Goal: Task Accomplishment & Management: Manage account settings

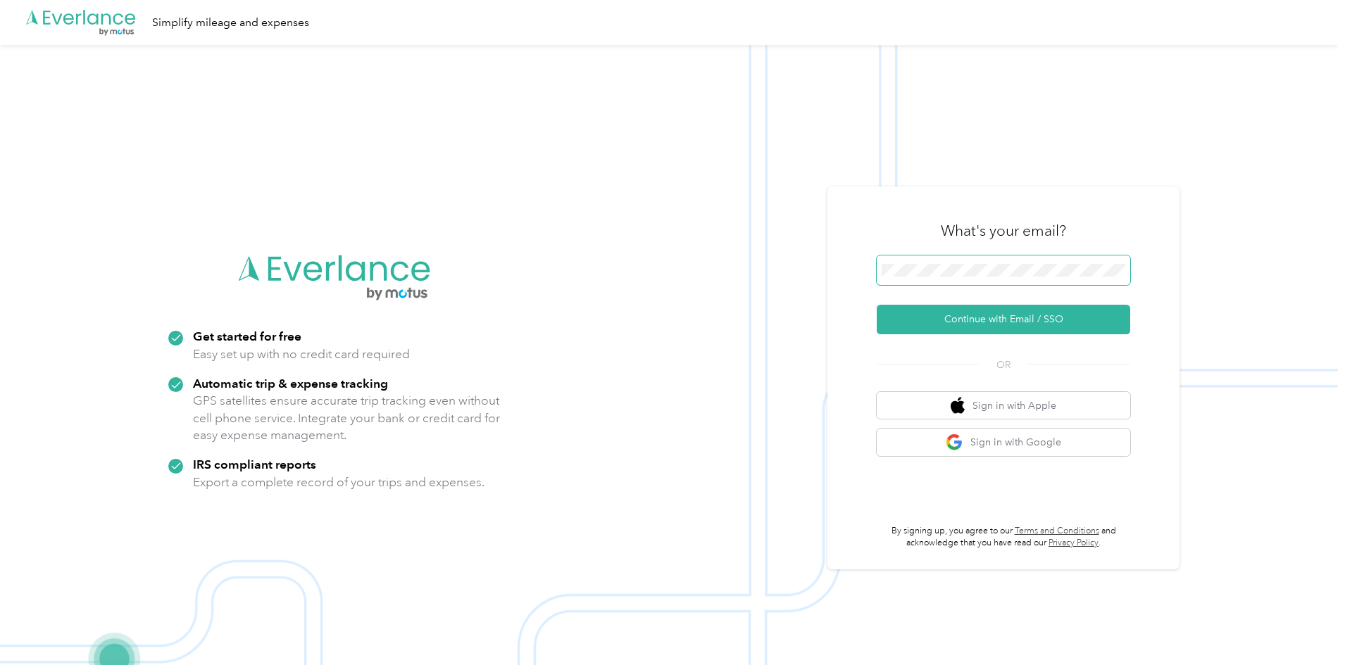
click at [945, 281] on span at bounding box center [1003, 271] width 253 height 30
click at [877, 305] on button "Continue with Email / SSO" at bounding box center [1003, 320] width 253 height 30
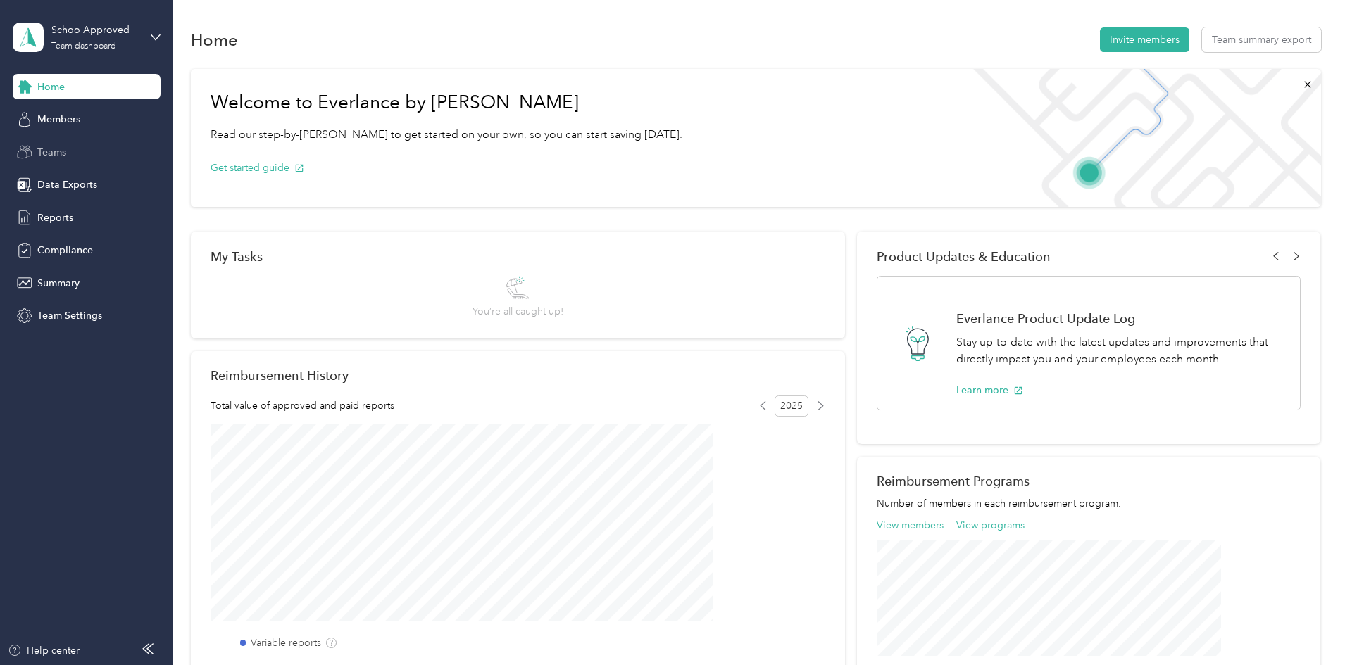
click at [78, 156] on div "Teams" at bounding box center [87, 151] width 148 height 25
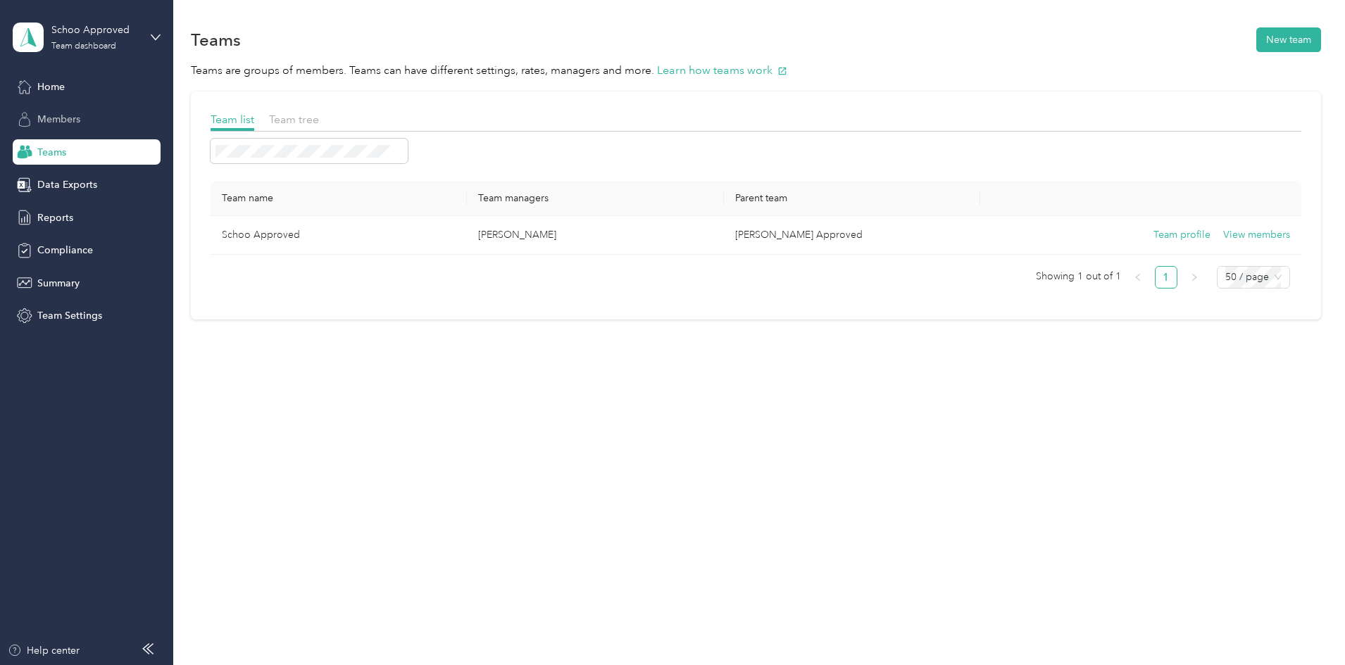
click at [67, 113] on span "Members" at bounding box center [58, 119] width 43 height 15
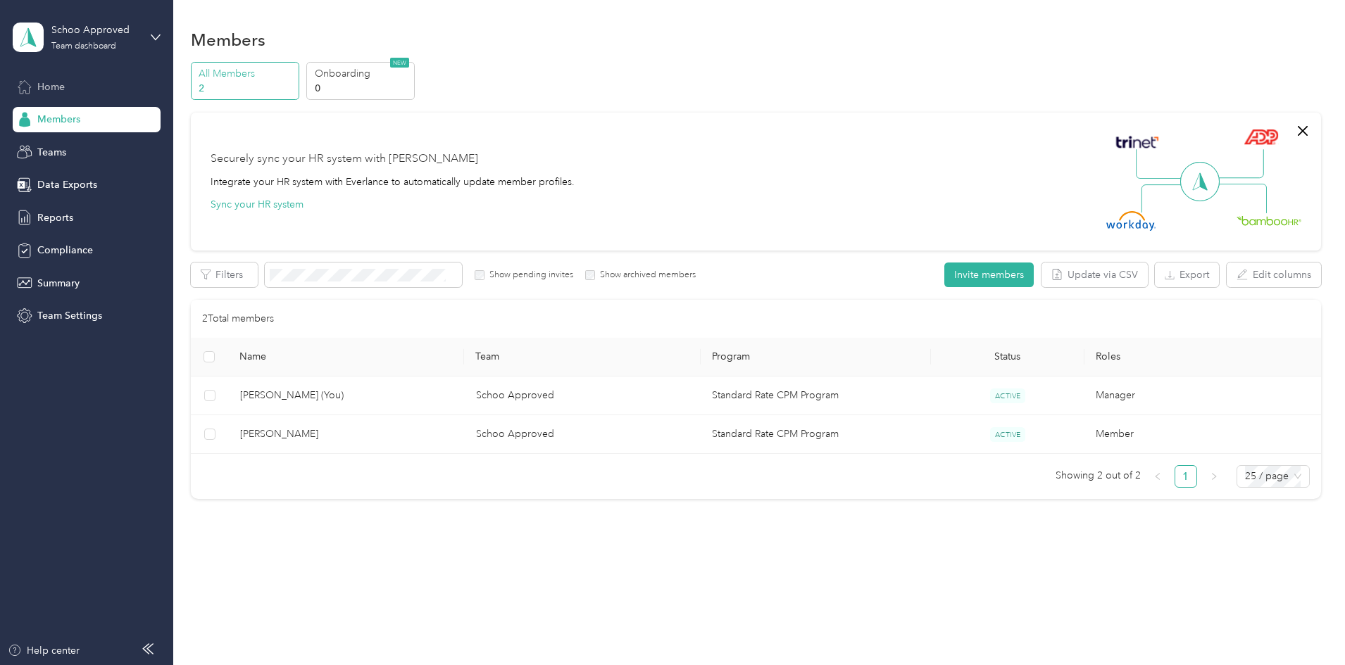
click at [62, 84] on span "Home" at bounding box center [50, 87] width 27 height 15
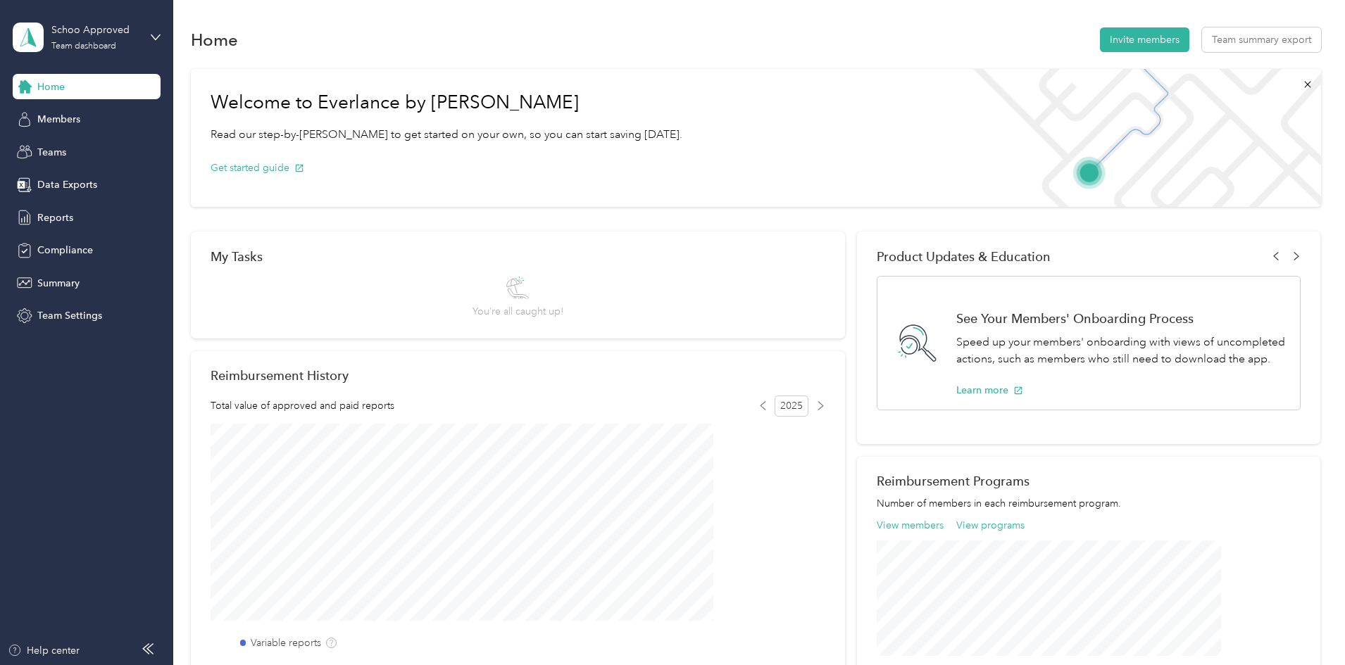
click at [144, 33] on div "Schoo Approved Team dashboard" at bounding box center [87, 37] width 148 height 49
click at [153, 39] on icon at bounding box center [156, 37] width 10 height 10
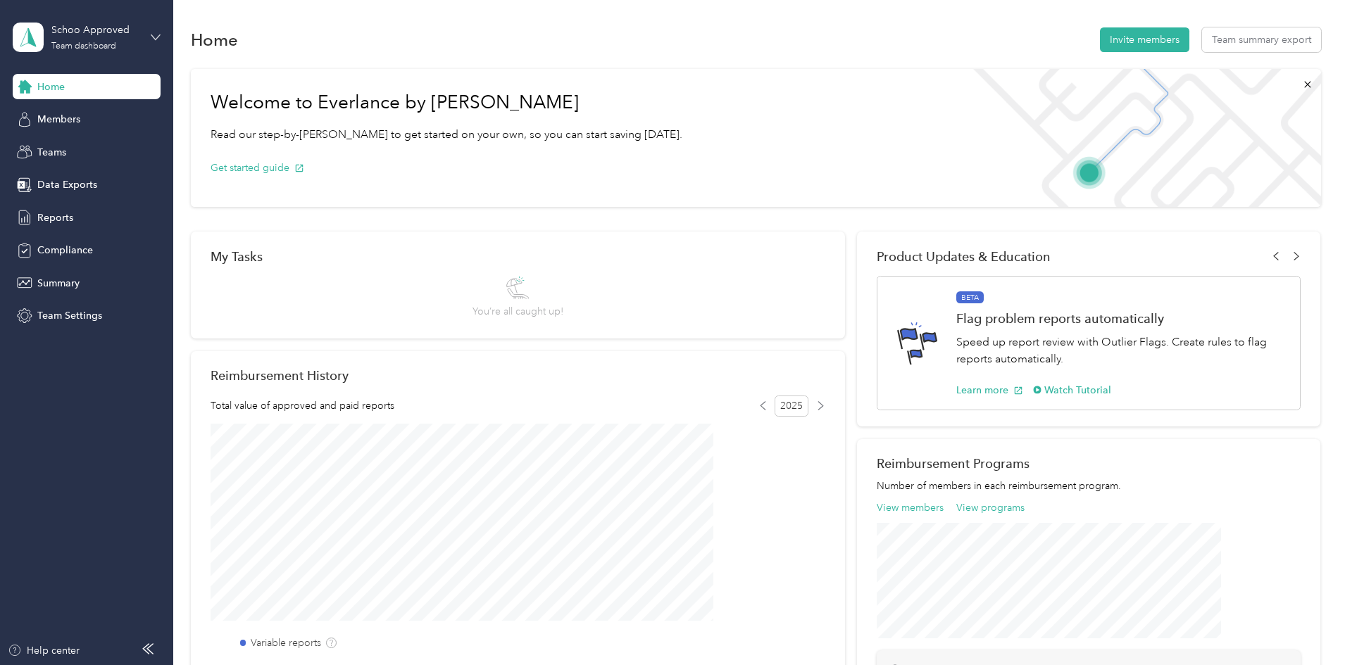
click at [157, 38] on icon at bounding box center [155, 36] width 8 height 5
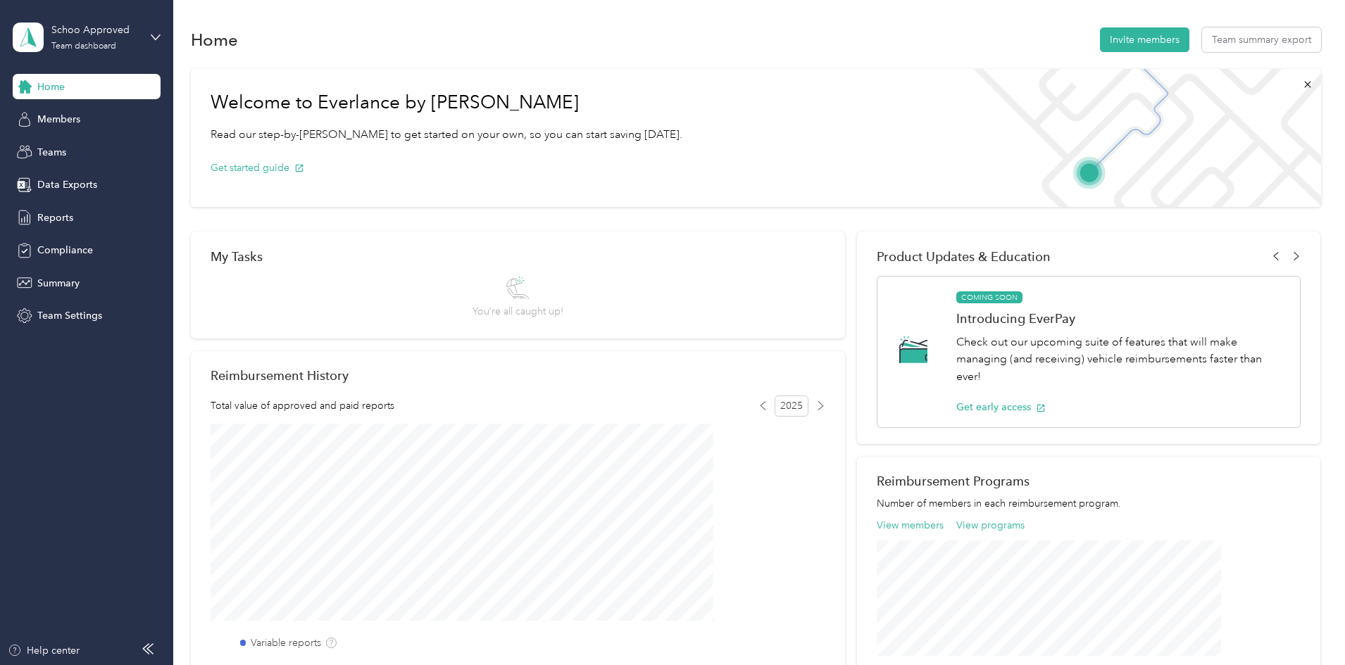
click at [85, 147] on div "Personal dashboard" at bounding box center [69, 147] width 89 height 15
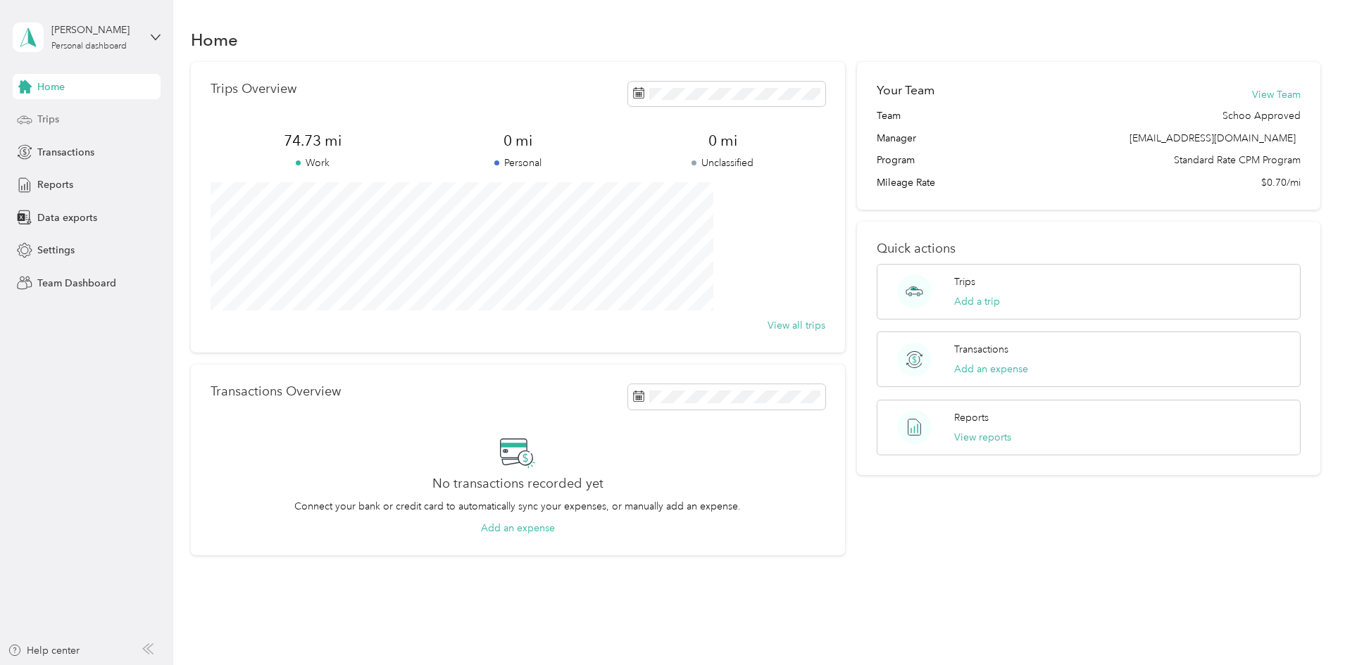
click at [76, 111] on div "Trips" at bounding box center [87, 119] width 148 height 25
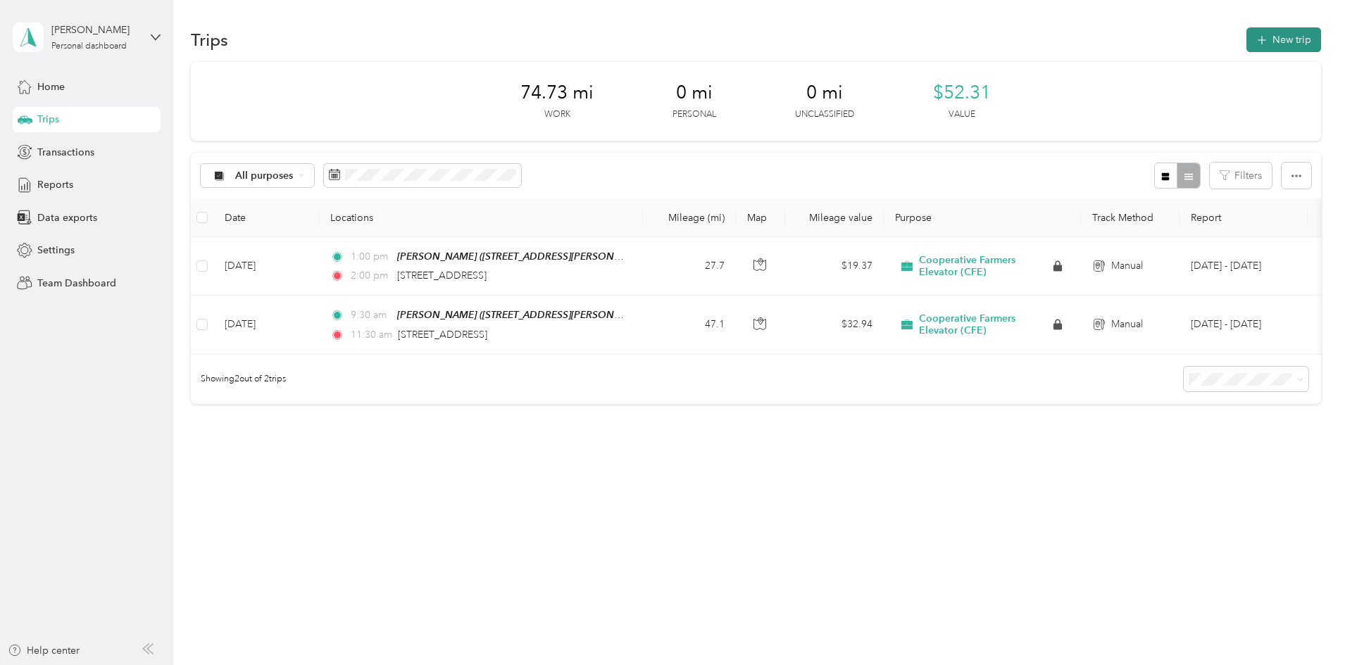
click at [1246, 38] on button "New trip" at bounding box center [1283, 39] width 75 height 25
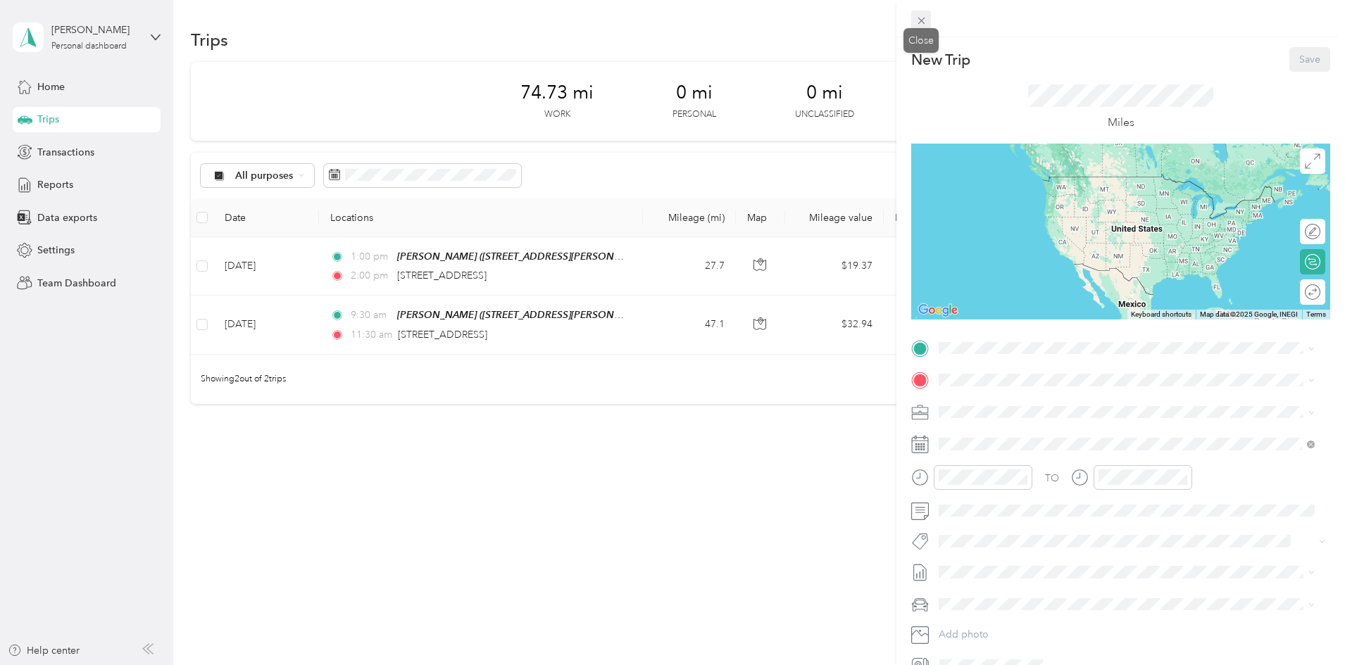
click at [917, 19] on icon at bounding box center [921, 21] width 12 height 12
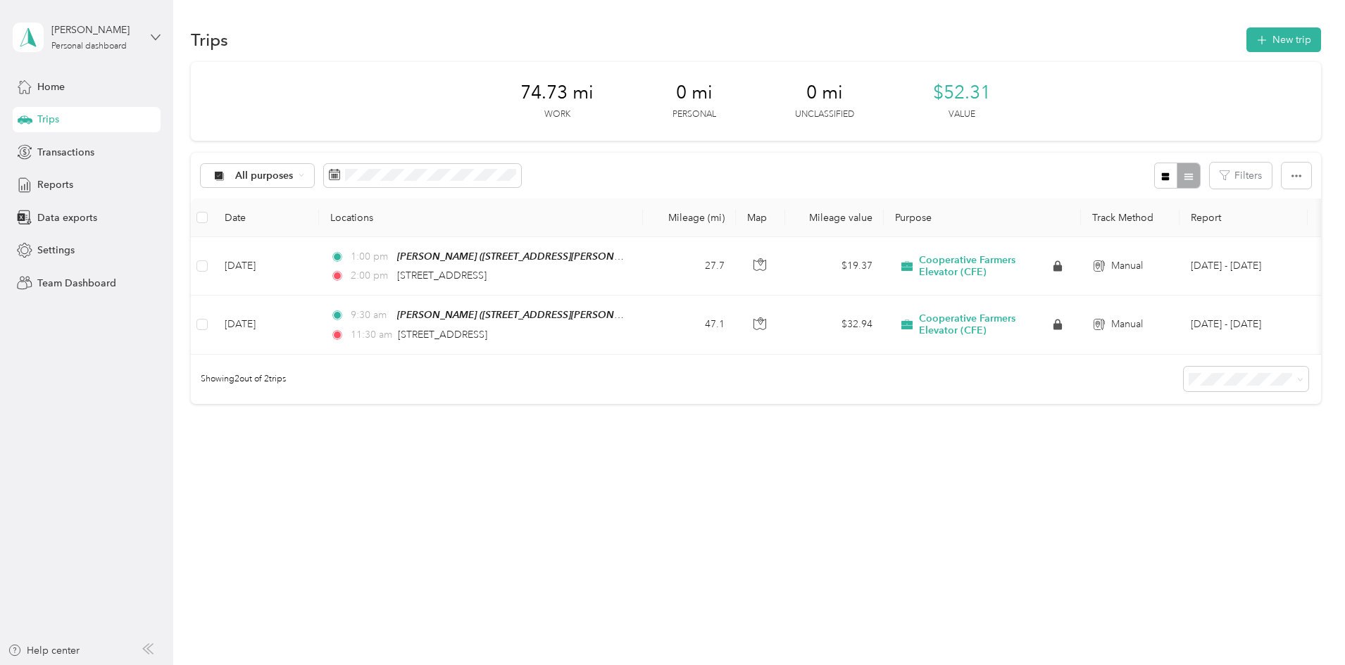
click at [155, 37] on icon at bounding box center [156, 37] width 10 height 10
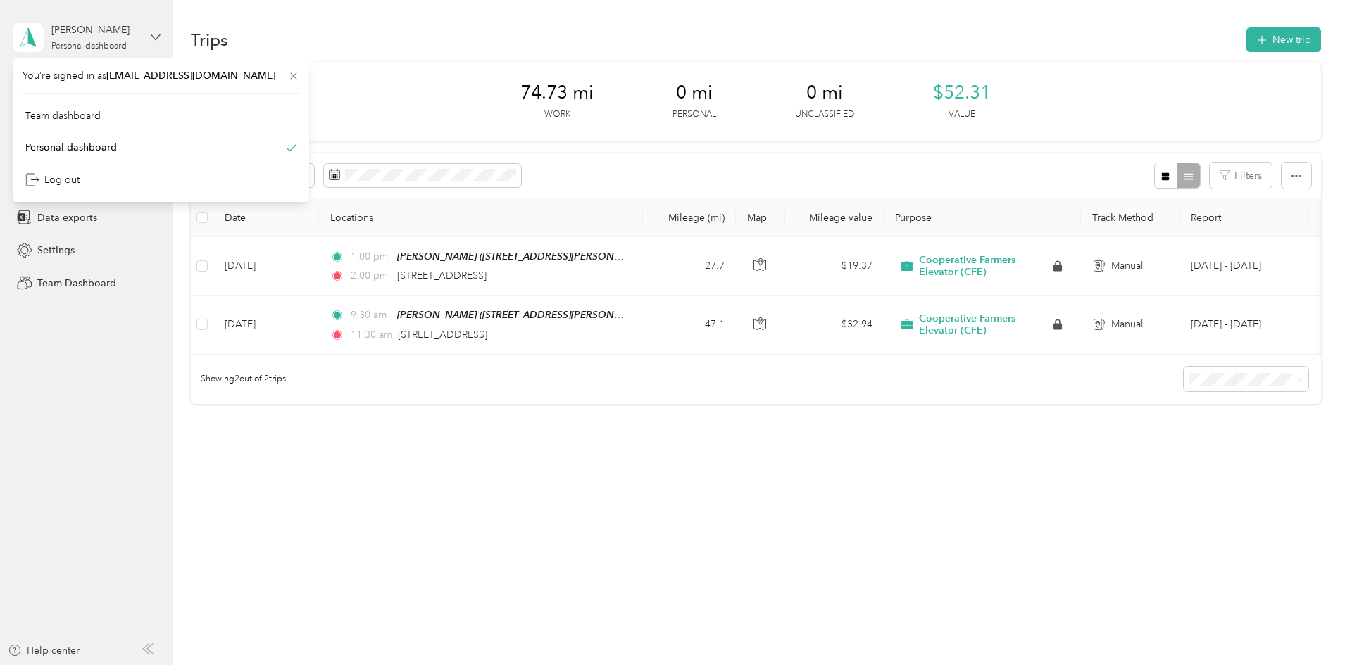
click at [155, 37] on icon at bounding box center [156, 37] width 10 height 10
